Goal: Task Accomplishment & Management: Manage account settings

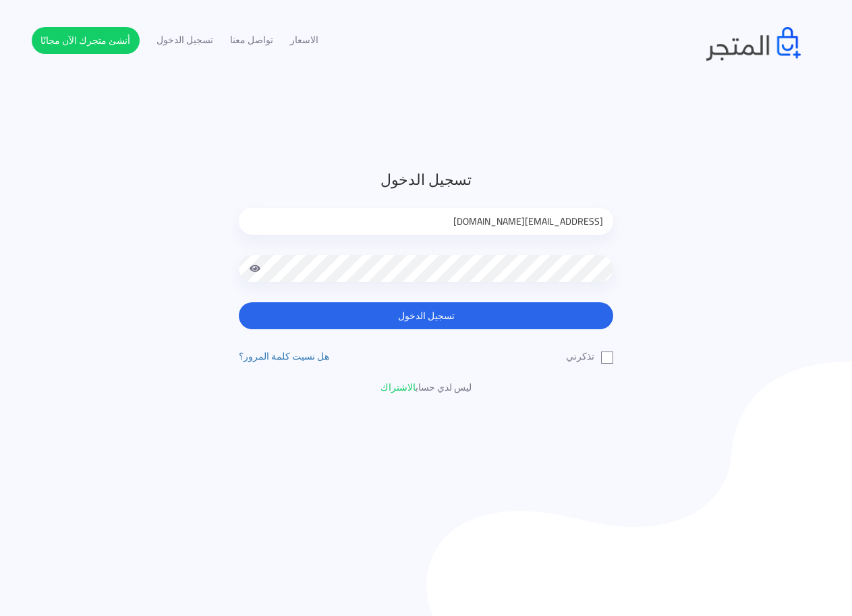
click at [502, 312] on button "تسجيل الدخول" at bounding box center [426, 315] width 374 height 27
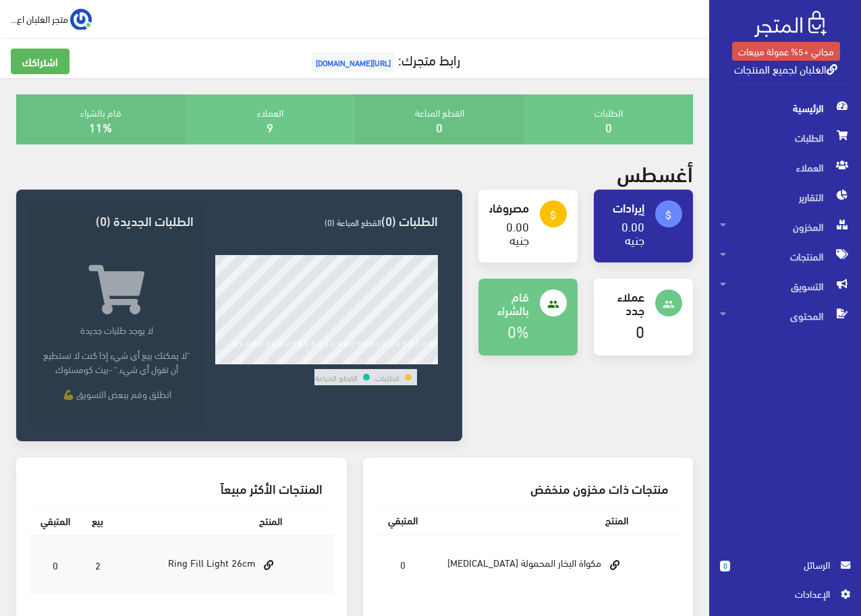
click at [805, 599] on span "اﻹعدادات" at bounding box center [780, 593] width 99 height 15
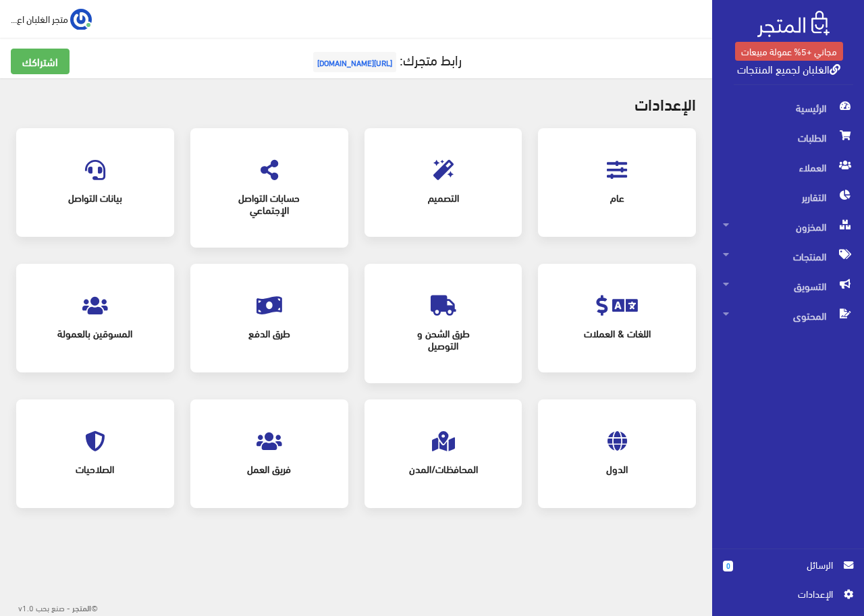
click at [96, 312] on icon at bounding box center [95, 306] width 26 height 20
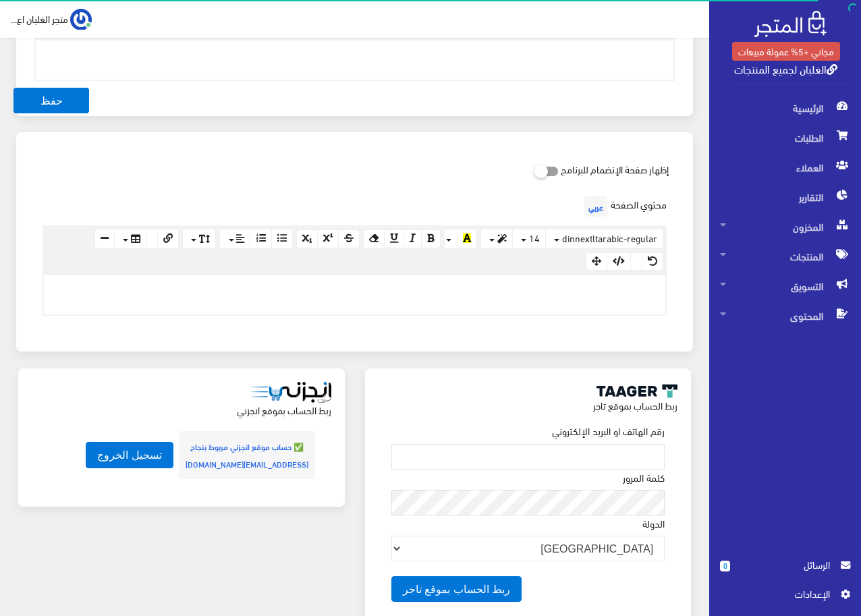
scroll to position [611, 0]
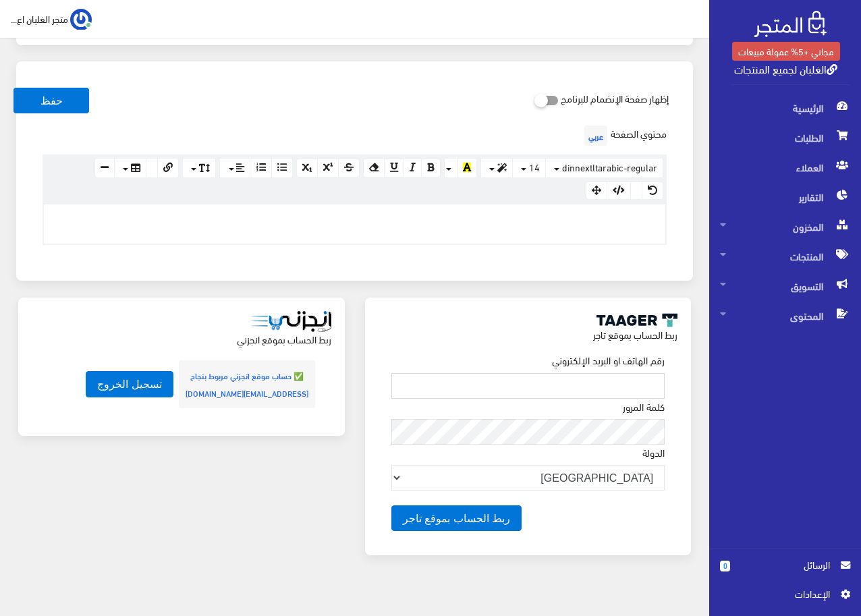
type input "alimandohhdhhdh@gmail.com"
click at [304, 311] on img at bounding box center [290, 321] width 81 height 21
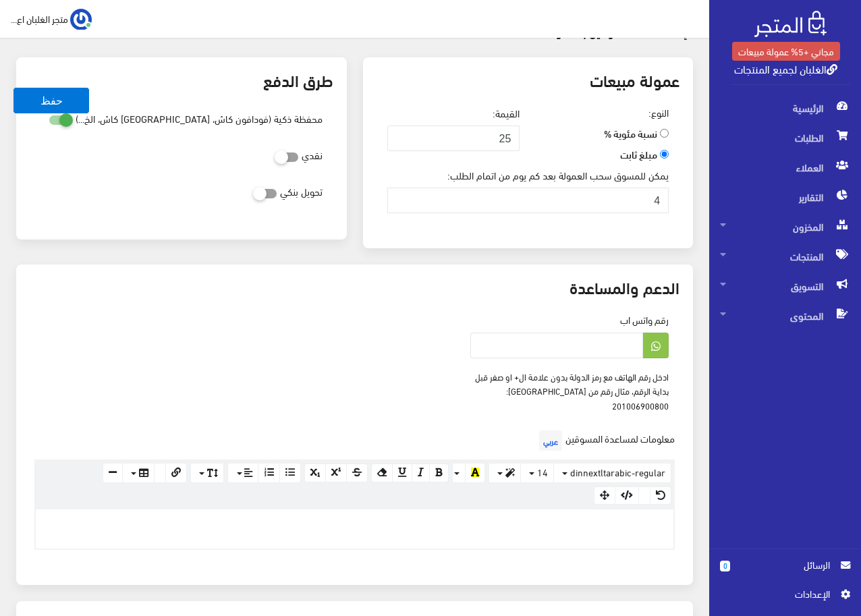
scroll to position [0, 0]
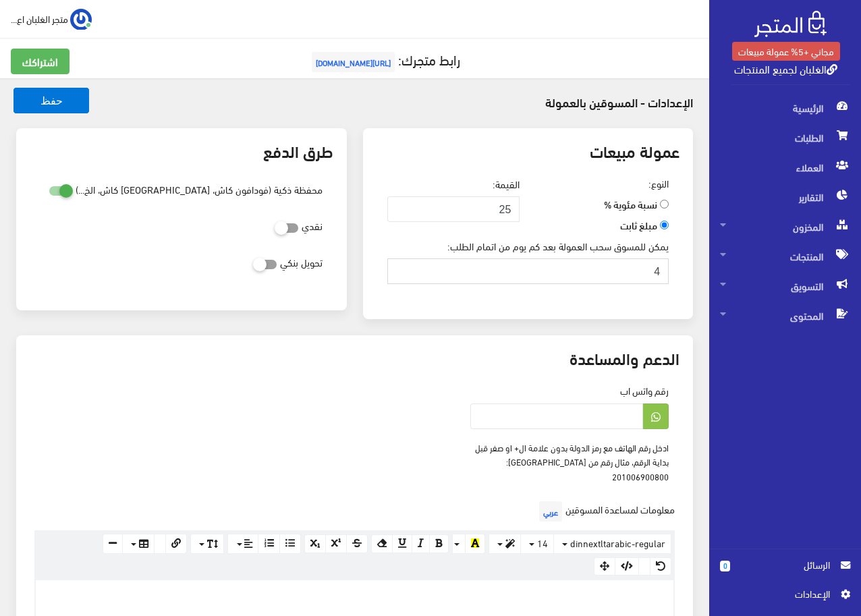
drag, startPoint x: 652, startPoint y: 271, endPoint x: 661, endPoint y: 271, distance: 9.4
click at [661, 271] on input "4" at bounding box center [528, 271] width 282 height 26
type input "0"
click at [418, 325] on div "عمولة مبيعات النوع: نسبة مئوية % مبلغ ثابت القيمة: 25 0" at bounding box center [528, 231] width 347 height 207
click at [329, 66] on span "[URL][DOMAIN_NAME]" at bounding box center [353, 62] width 83 height 20
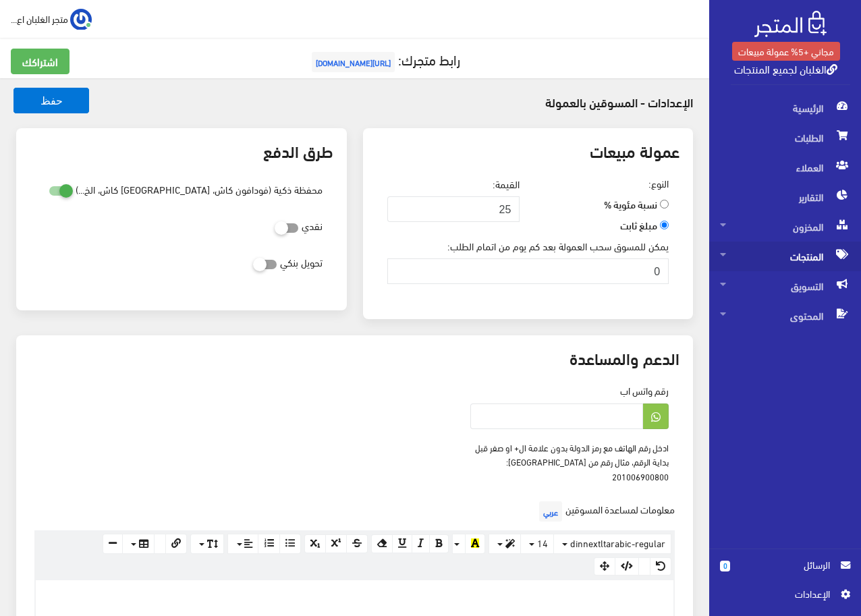
click at [799, 250] on span "المنتجات" at bounding box center [785, 257] width 130 height 30
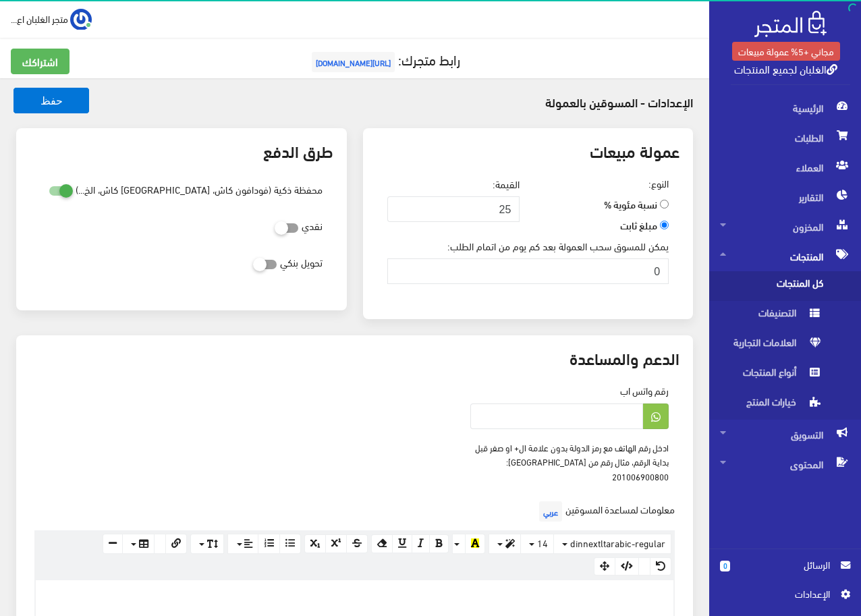
click at [798, 281] on span "كل المنتجات" at bounding box center [771, 286] width 103 height 30
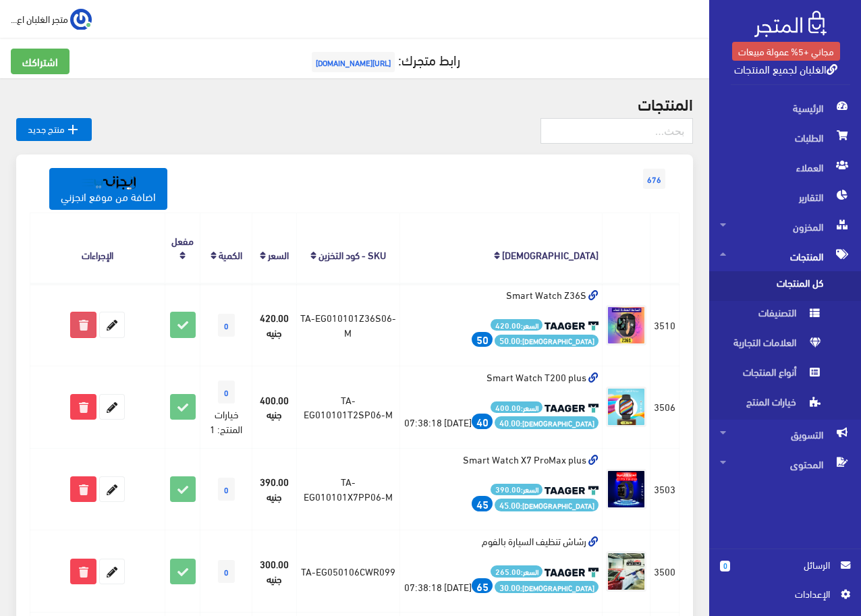
drag, startPoint x: 80, startPoint y: 320, endPoint x: 381, endPoint y: 55, distance: 401.1
click at [80, 319] on icon at bounding box center [83, 324] width 24 height 24
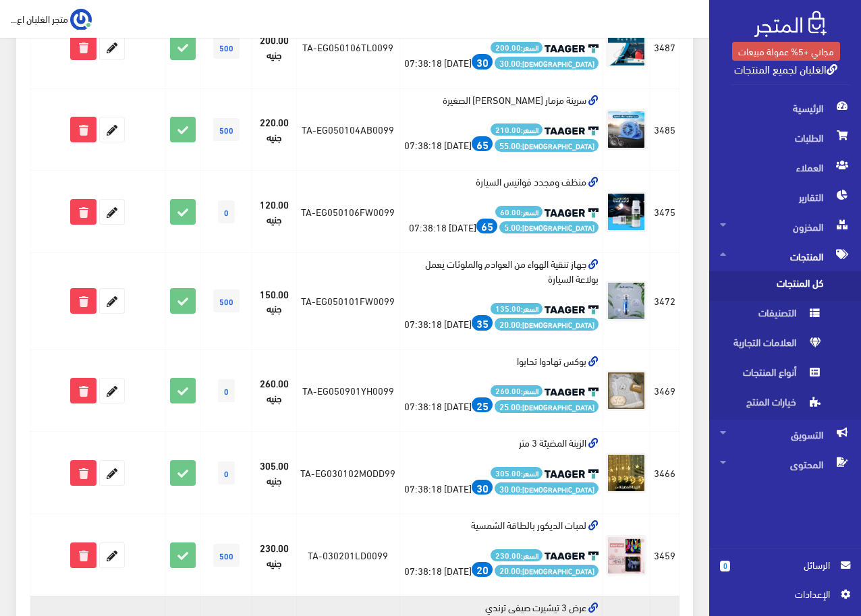
scroll to position [1012, 0]
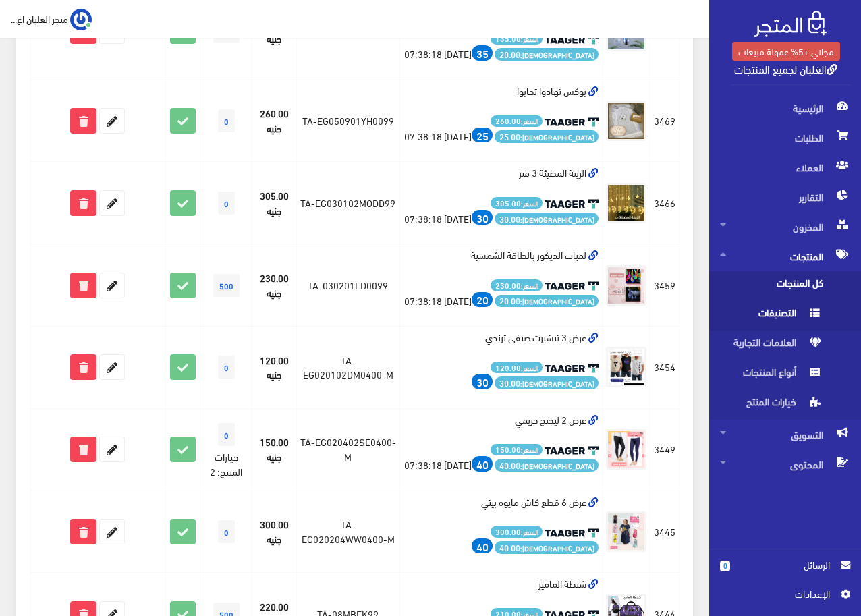
click at [760, 312] on span "التصنيفات" at bounding box center [771, 316] width 103 height 30
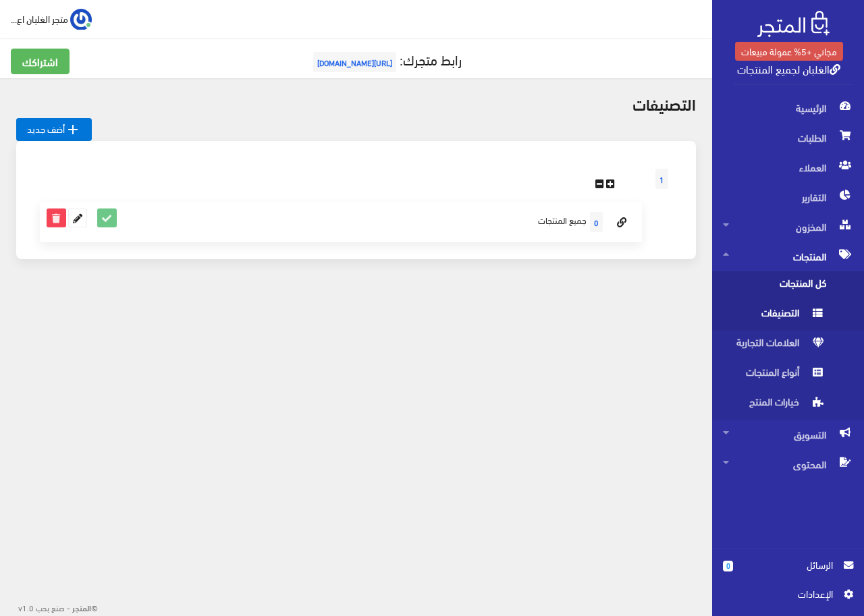
click at [801, 288] on span "كل المنتجات" at bounding box center [774, 286] width 103 height 30
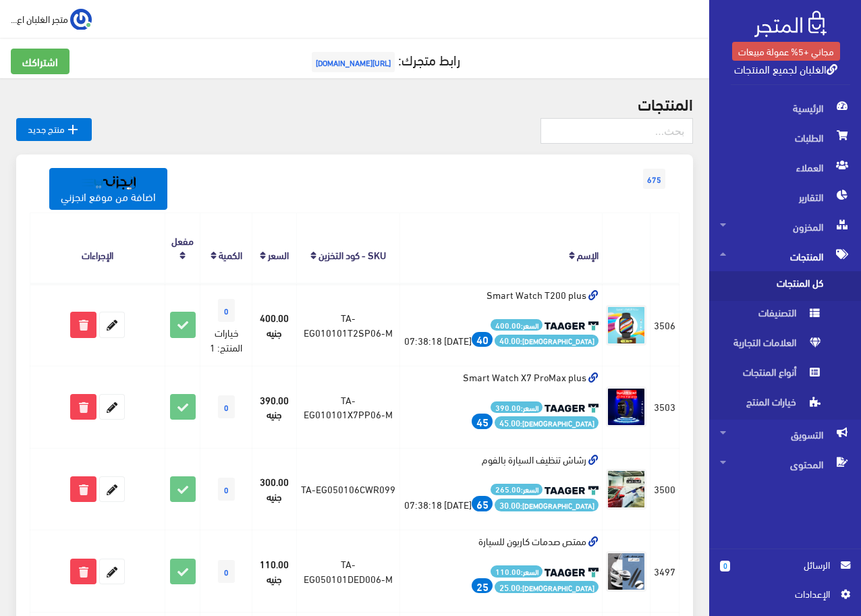
click at [656, 179] on span "675" at bounding box center [654, 179] width 22 height 20
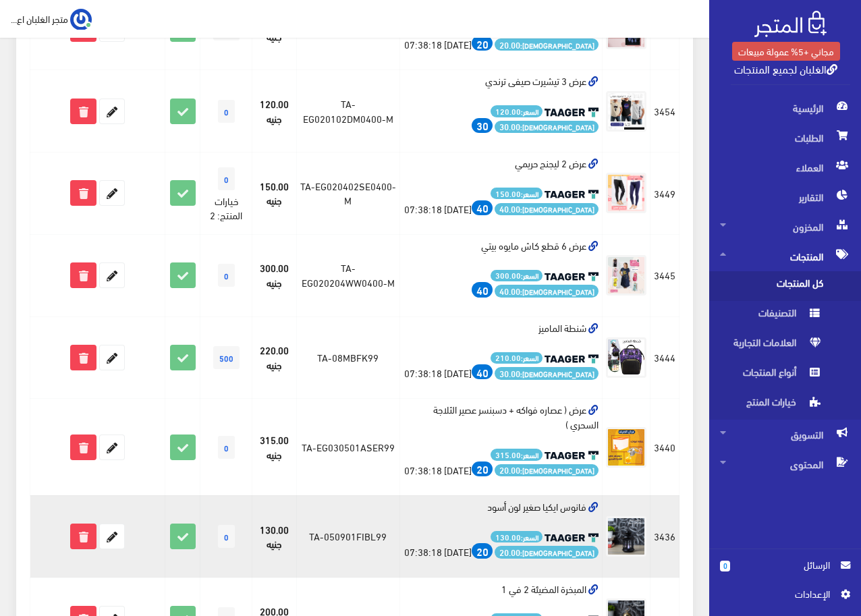
scroll to position [1448, 0]
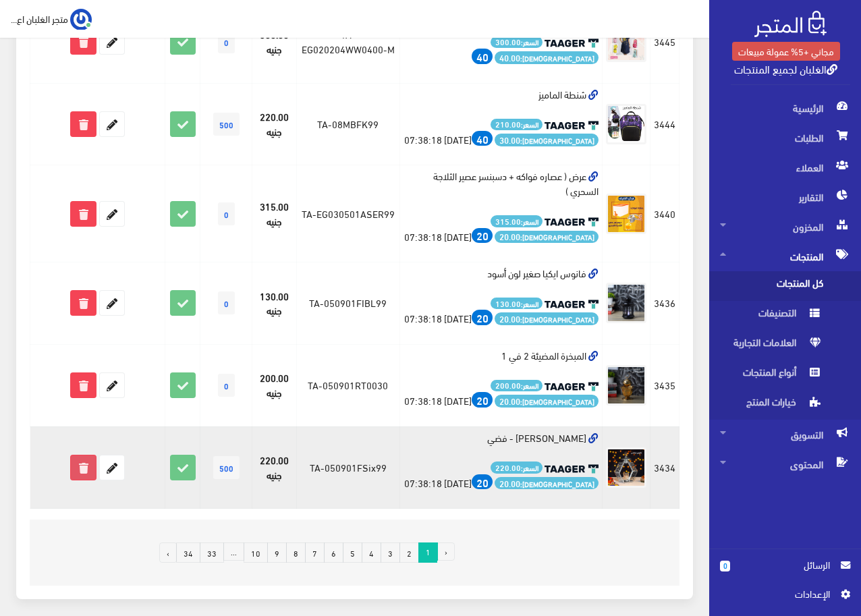
click at [82, 455] on icon at bounding box center [83, 467] width 24 height 24
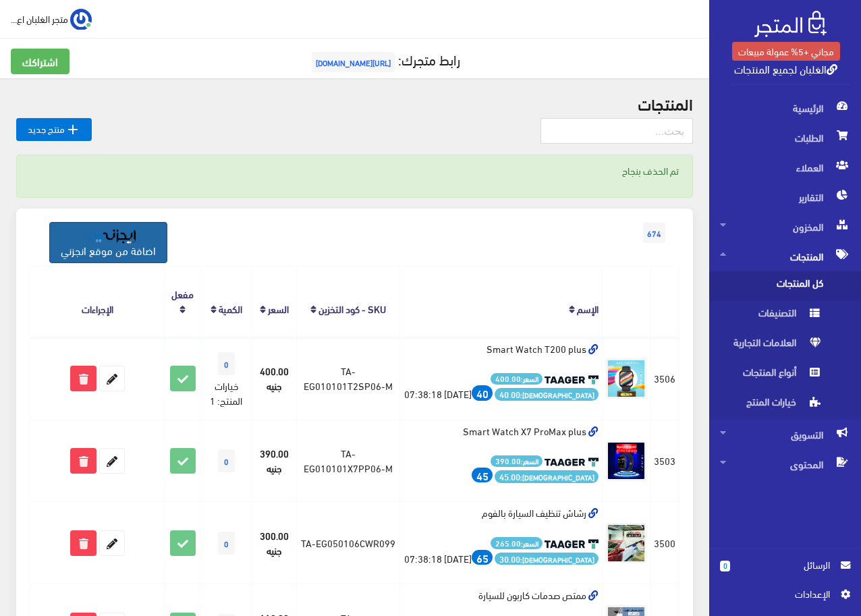
click at [129, 238] on img at bounding box center [109, 236] width 54 height 14
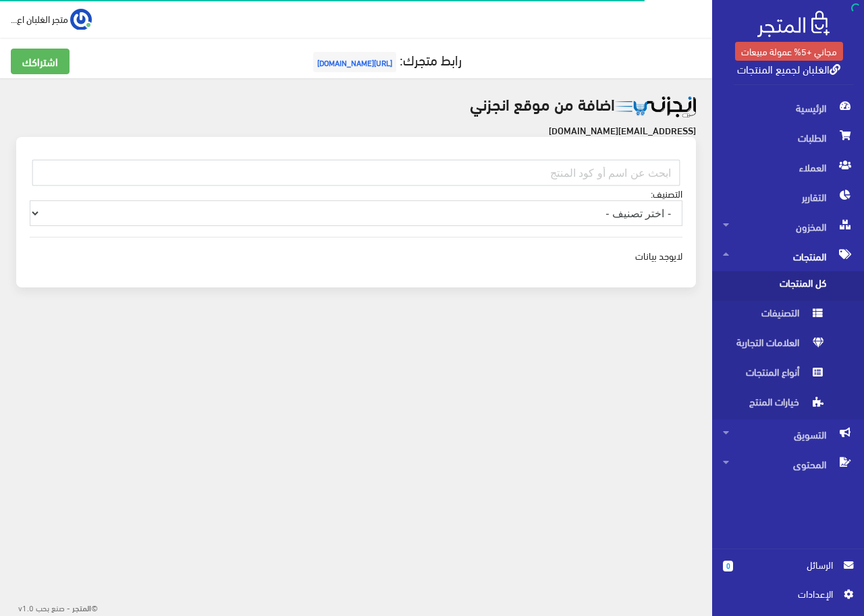
click at [559, 222] on select "- اختر تصنيف - Men Shoes - Men Shoes Home and Office - Home and Office Health C…" at bounding box center [356, 213] width 652 height 26
click at [30, 200] on select "- اختر تصنيف - Men Shoes - Men Shoes Home and Office - Home and Office Health C…" at bounding box center [356, 213] width 652 height 26
click at [600, 219] on select "- اختر تصنيف - Men Shoes - Men Shoes Home and Office - Home and Office Health C…" at bounding box center [356, 213] width 652 height 26
select select "12"
click at [30, 200] on select "- اختر تصنيف - Men Shoes - Men Shoes Home and Office - Home and Office Health C…" at bounding box center [356, 213] width 652 height 26
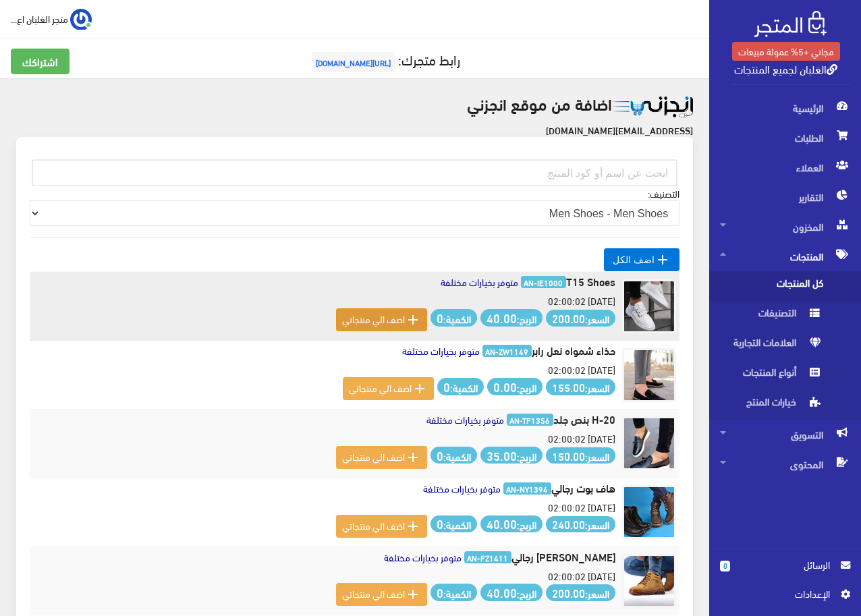
click at [383, 325] on div " اضف الي منتجاتي" at bounding box center [381, 320] width 79 height 16
click at [378, 323] on div " اضف الي منتجاتي" at bounding box center [381, 320] width 79 height 16
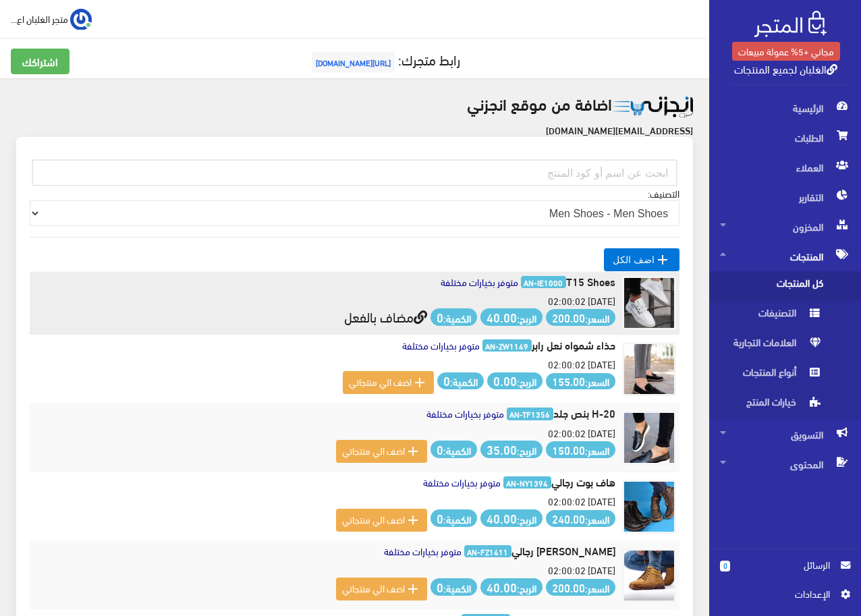
click at [383, 323] on link "مضاف بالفعل" at bounding box center [385, 316] width 83 height 25
click at [389, 323] on link "مضاف بالفعل" at bounding box center [385, 316] width 83 height 25
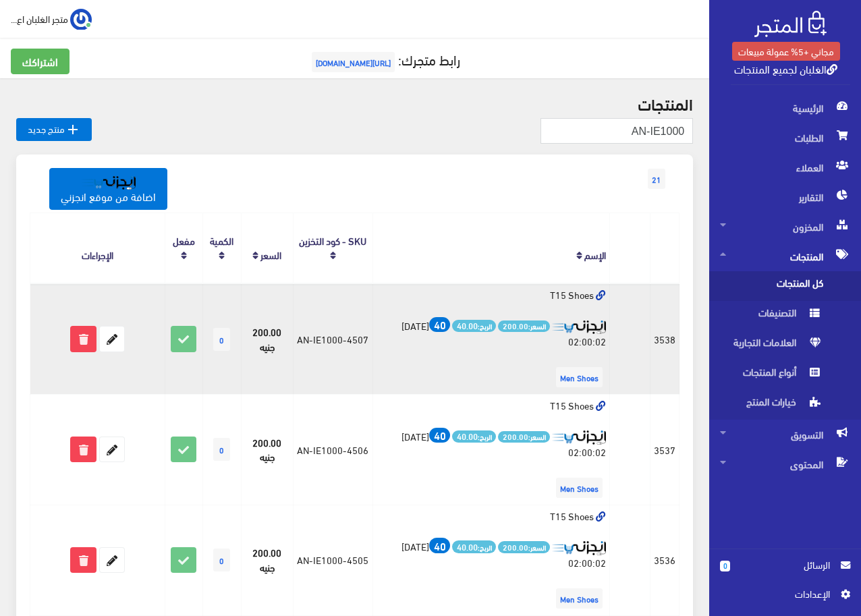
click at [586, 328] on img at bounding box center [579, 327] width 54 height 14
click at [591, 338] on div "السعر: 200.00 الربح: 40.00 40 [DATE] 02:00:02" at bounding box center [490, 333] width 229 height 32
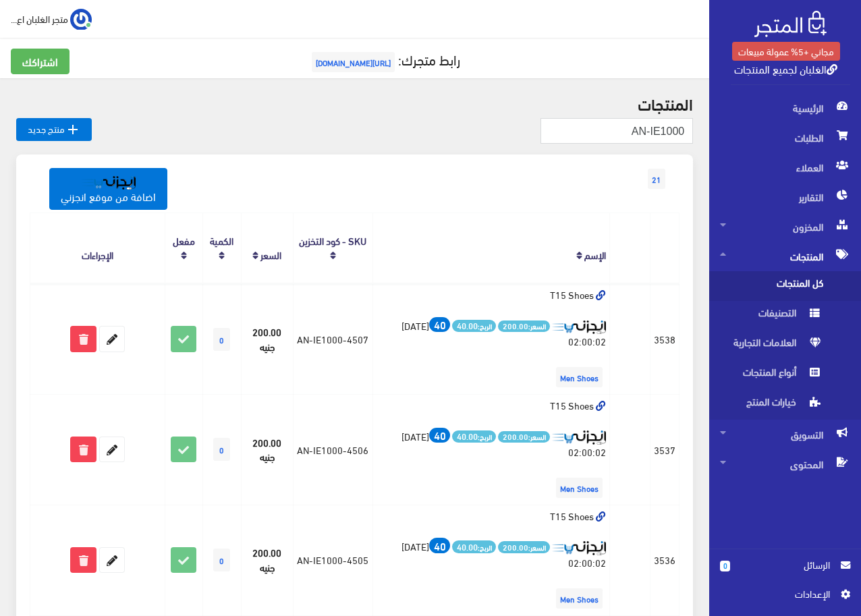
click at [360, 60] on span "[URL][DOMAIN_NAME]" at bounding box center [353, 62] width 83 height 20
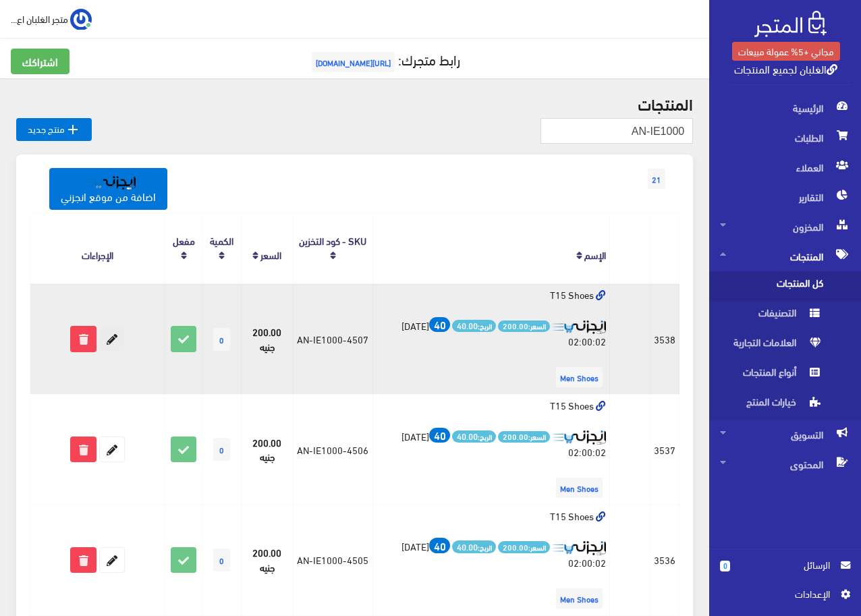
click at [114, 344] on icon at bounding box center [112, 339] width 24 height 24
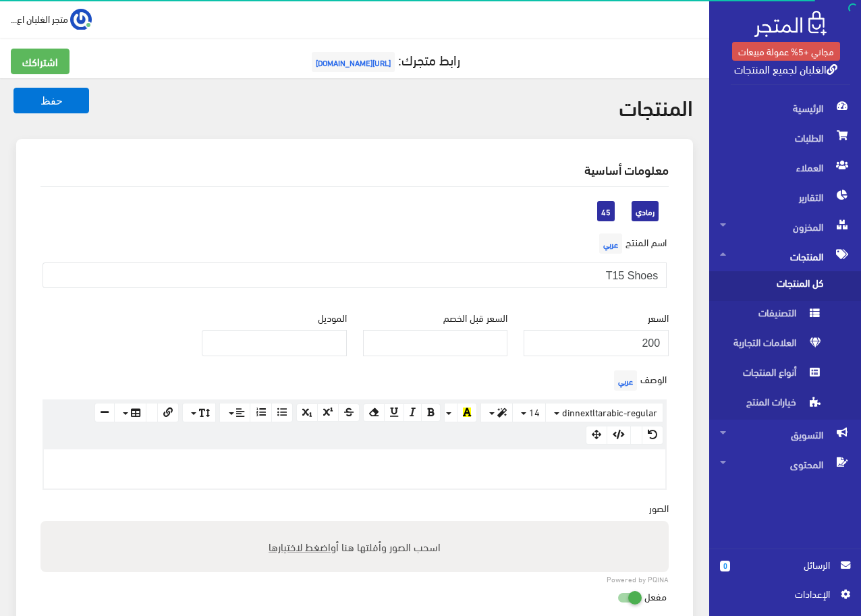
click at [431, 389] on div "الوصف عربي × Insert Image Select from files Image URL Insert Image × Insert Lin…" at bounding box center [354, 428] width 644 height 123
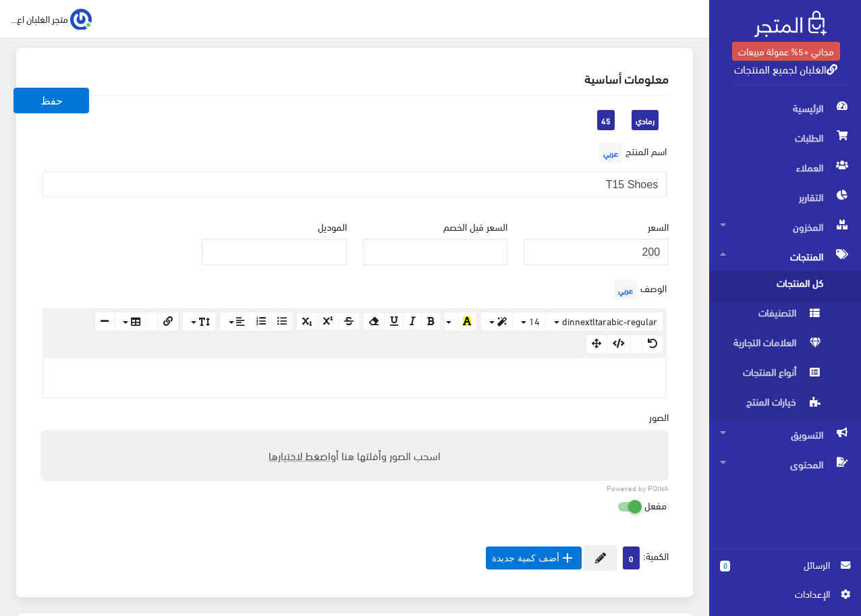
scroll to position [24, 0]
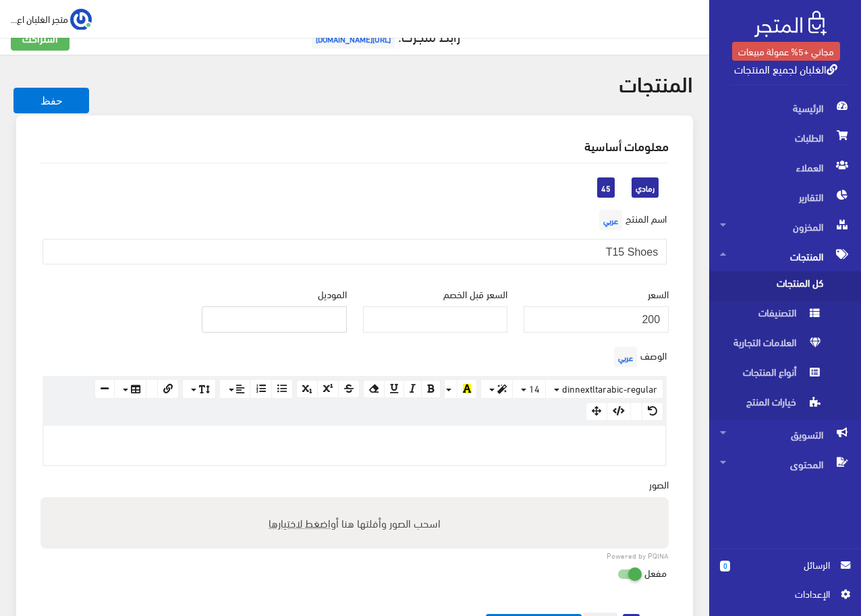
click at [294, 318] on input "الموديل" at bounding box center [274, 319] width 145 height 26
click at [522, 332] on div "السعر 200" at bounding box center [595, 314] width 161 height 57
click at [478, 316] on input "السعر قبل الخصم" at bounding box center [435, 319] width 145 height 26
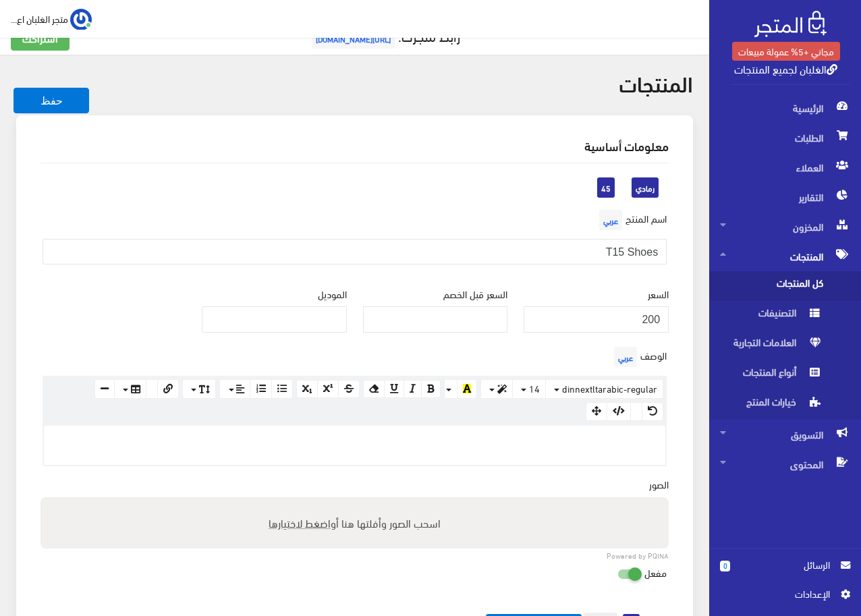
click at [300, 466] on div "الوصف عربي × Insert Image Select from files Image URL Insert Image × Insert Lin…" at bounding box center [354, 410] width 644 height 134
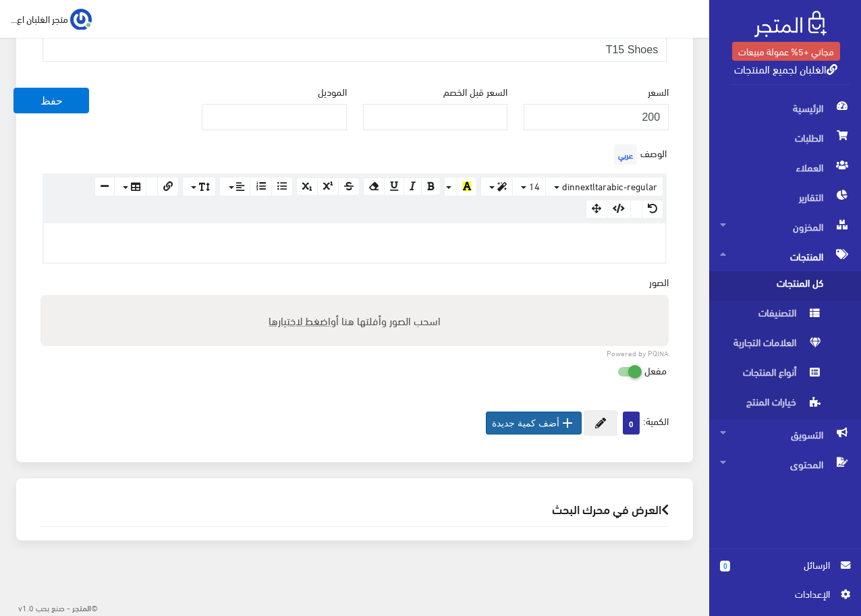
click at [531, 426] on button " أضف كمية جديدة" at bounding box center [534, 423] width 96 height 23
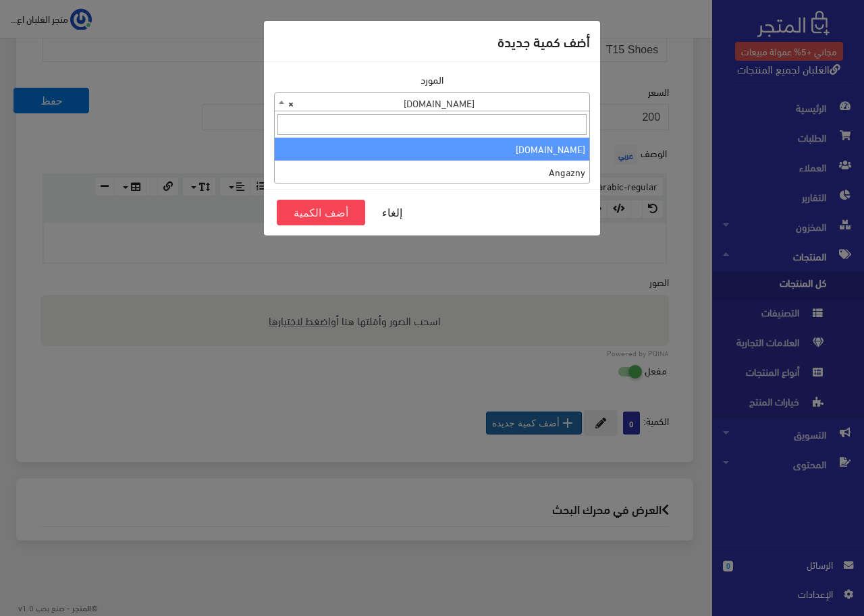
click at [435, 106] on span "× Taager.co" at bounding box center [432, 102] width 314 height 19
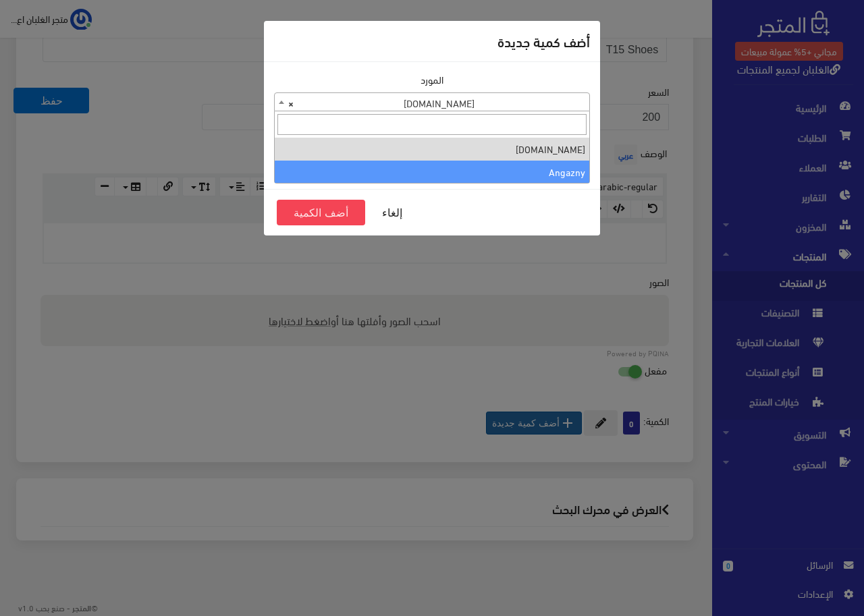
click at [540, 184] on div "المورد Taager.co Angazny × Taager.co الكمية 1 X تكلفة الوحدة (جنيه مصري) 0" at bounding box center [432, 125] width 336 height 127
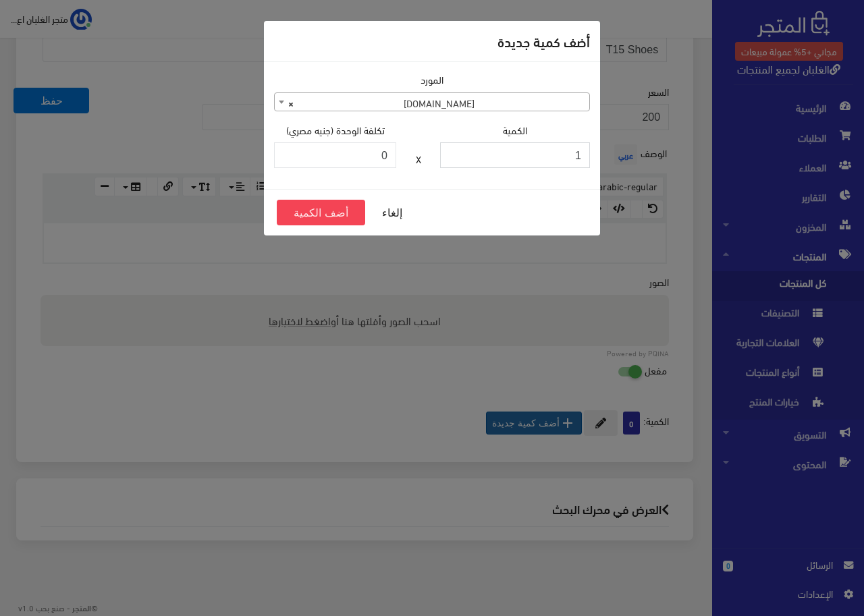
click at [561, 158] on input "1" at bounding box center [515, 155] width 150 height 26
click at [329, 211] on button "أضف الكمية" at bounding box center [321, 213] width 88 height 26
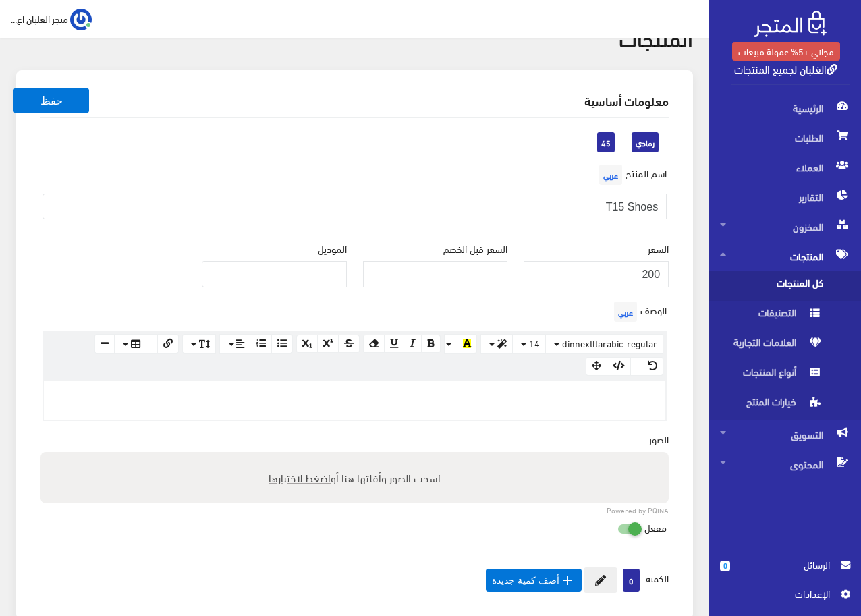
scroll to position [226, 0]
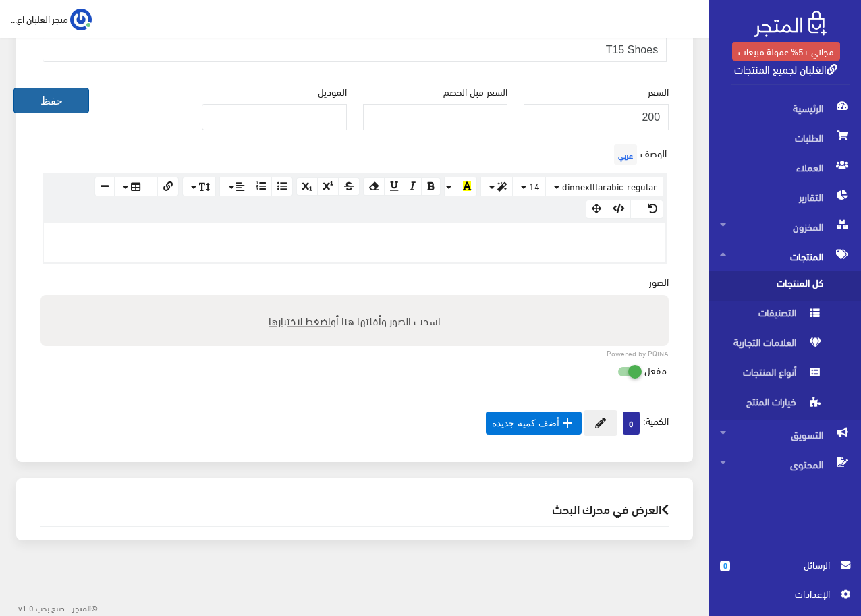
click at [46, 96] on button "حفظ" at bounding box center [51, 101] width 76 height 26
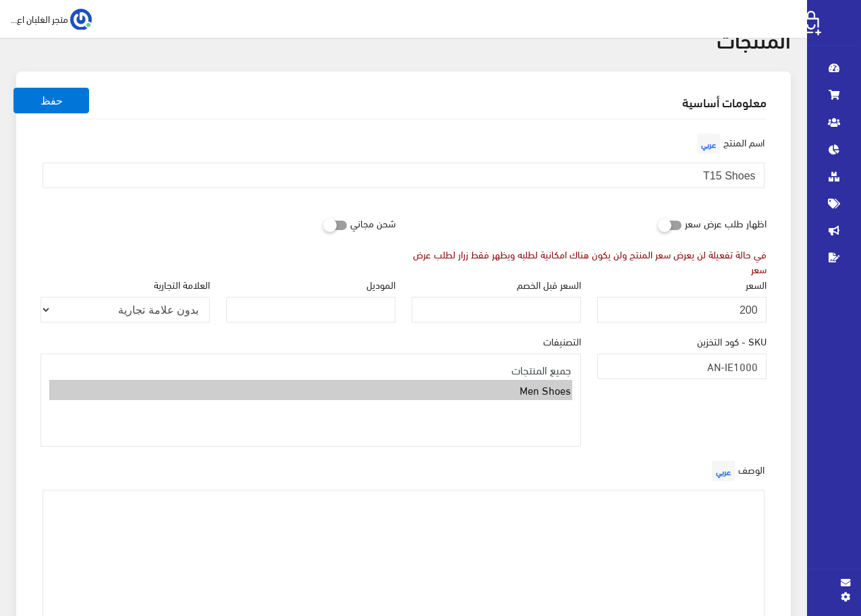
scroll to position [270, 0]
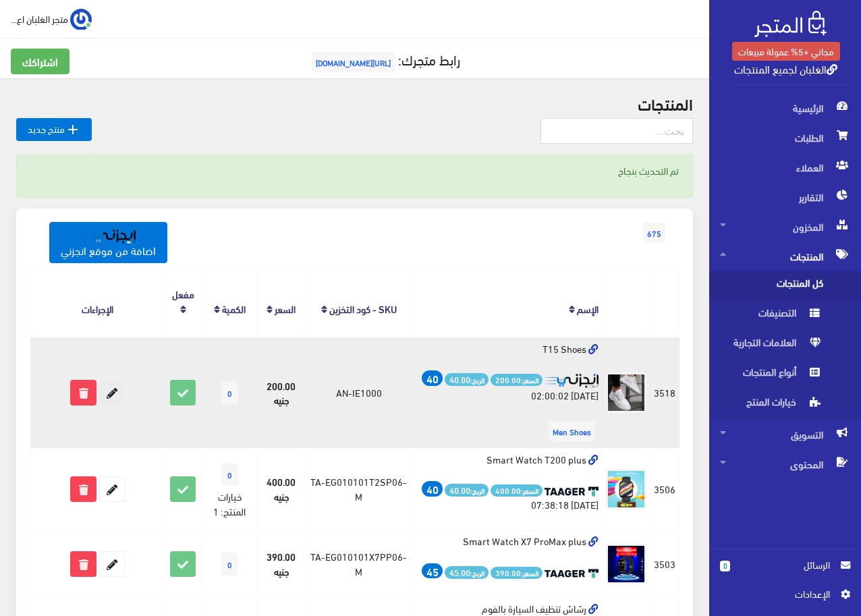
click at [113, 391] on icon at bounding box center [112, 393] width 24 height 24
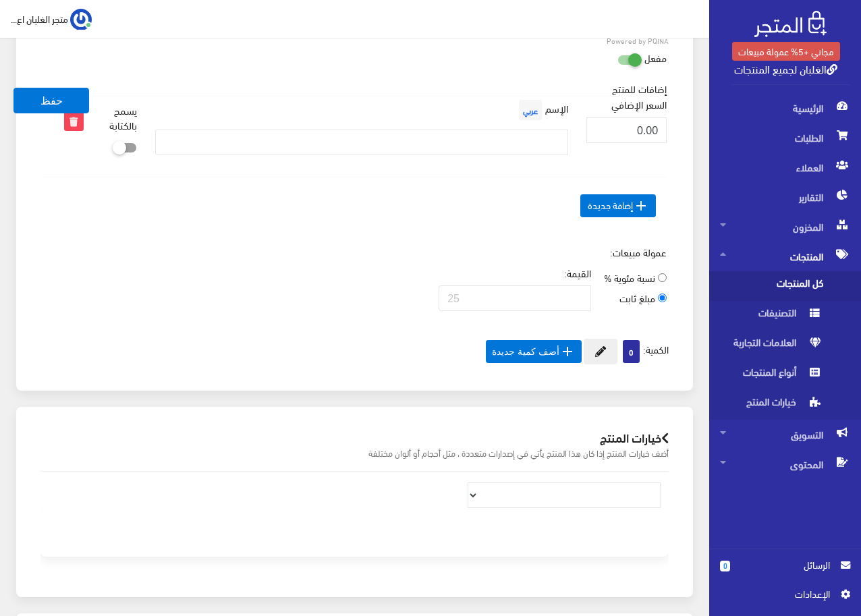
scroll to position [631, 0]
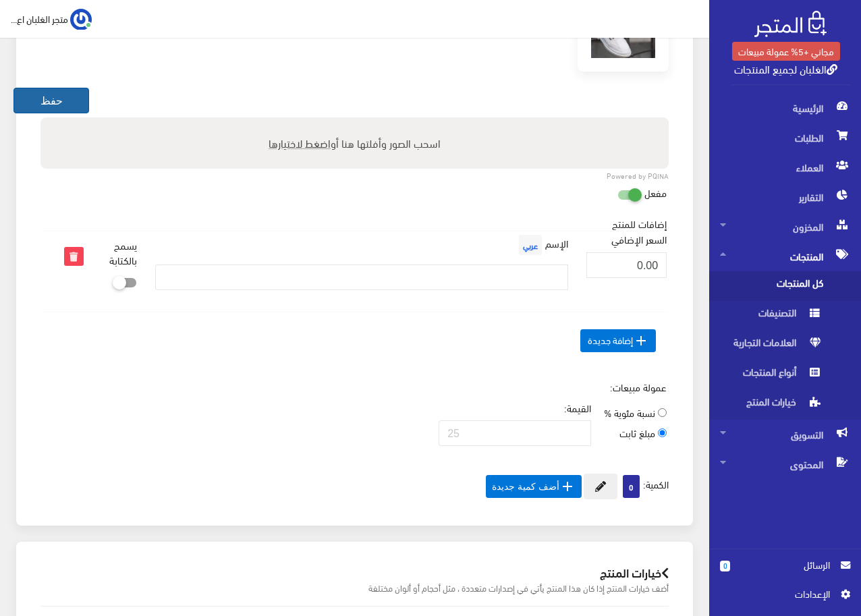
click at [57, 99] on button "حفظ" at bounding box center [51, 101] width 76 height 26
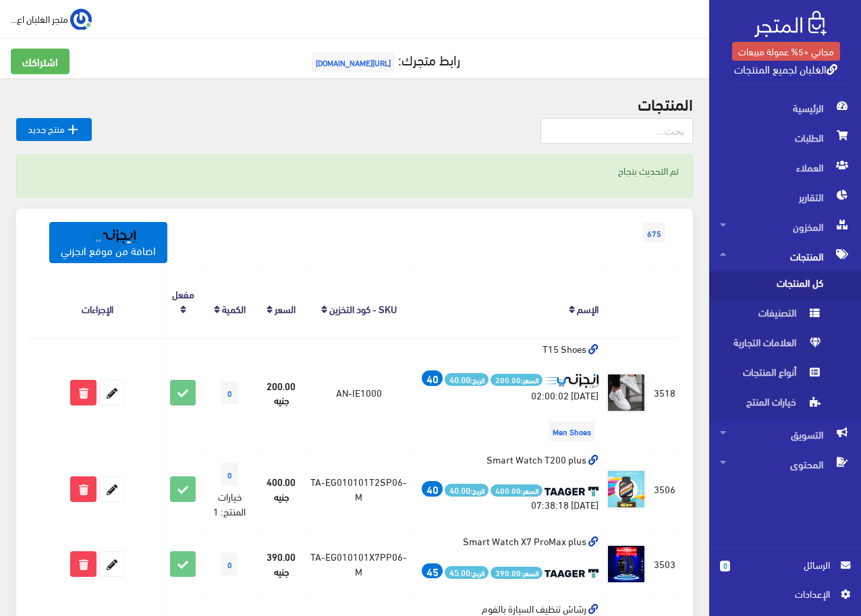
click at [349, 51] on link "رابط متجرك: [URL][DOMAIN_NAME]" at bounding box center [384, 59] width 152 height 25
